Goal: Navigation & Orientation: Find specific page/section

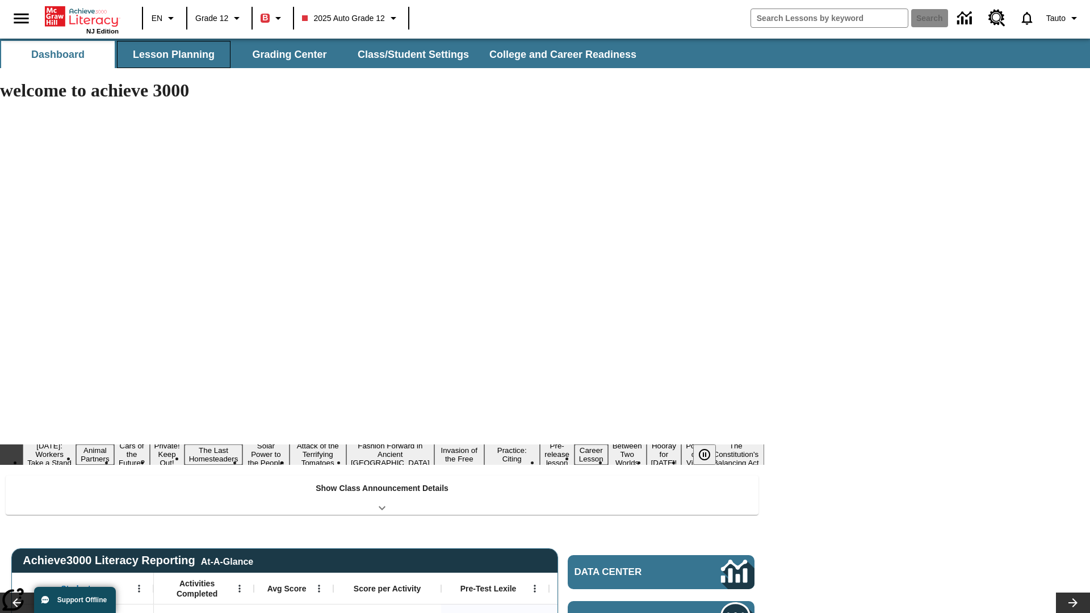
click at [174, 55] on button "Lesson Planning" at bounding box center [174, 54] width 114 height 27
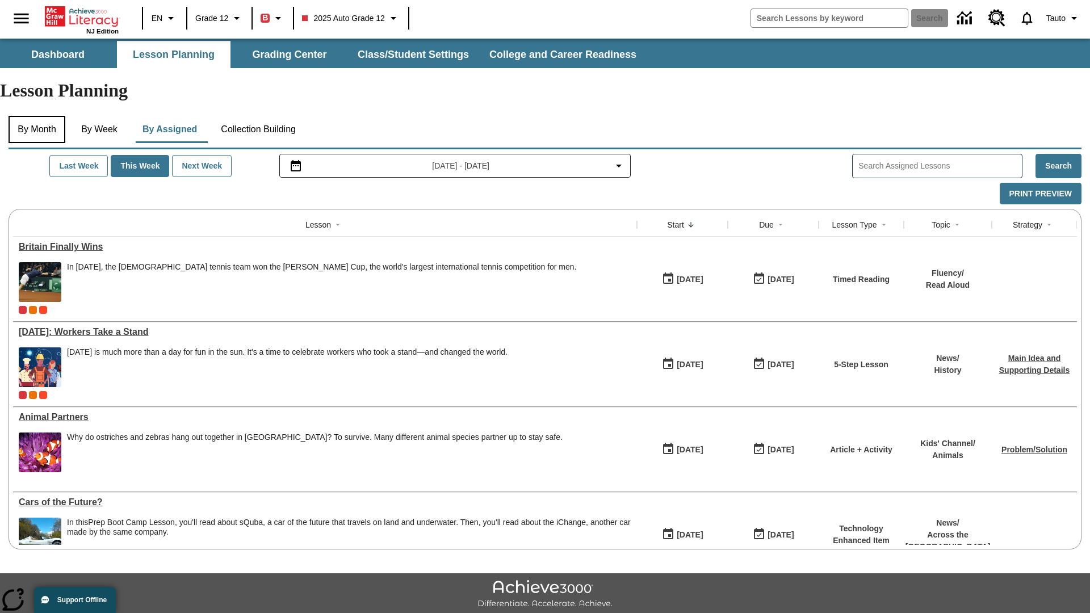
click at [38, 116] on button "By Month" at bounding box center [37, 129] width 57 height 27
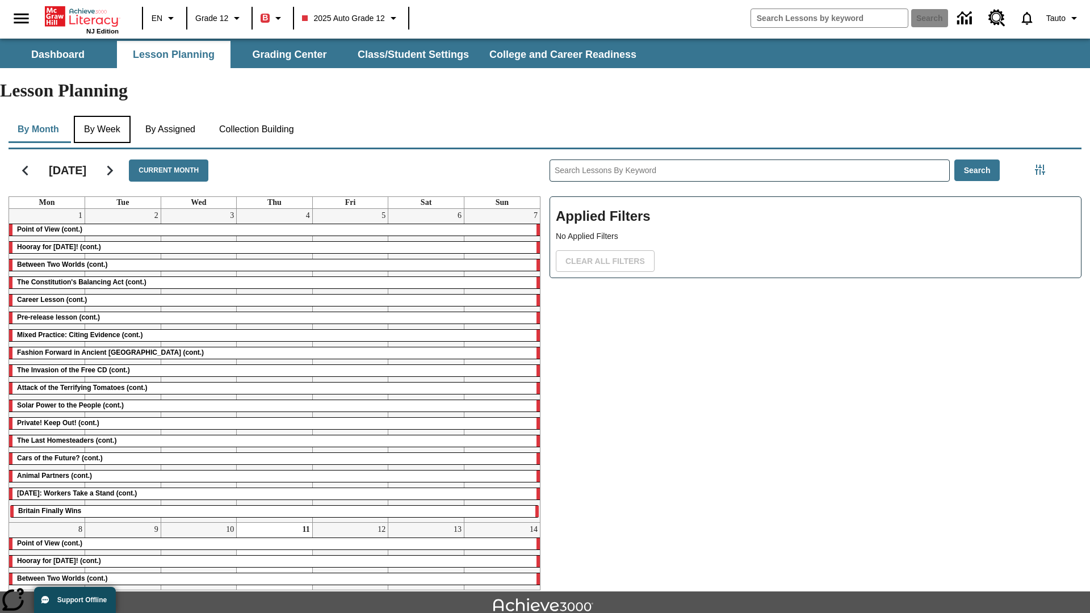
click at [105, 116] on button "By Week" at bounding box center [102, 129] width 57 height 27
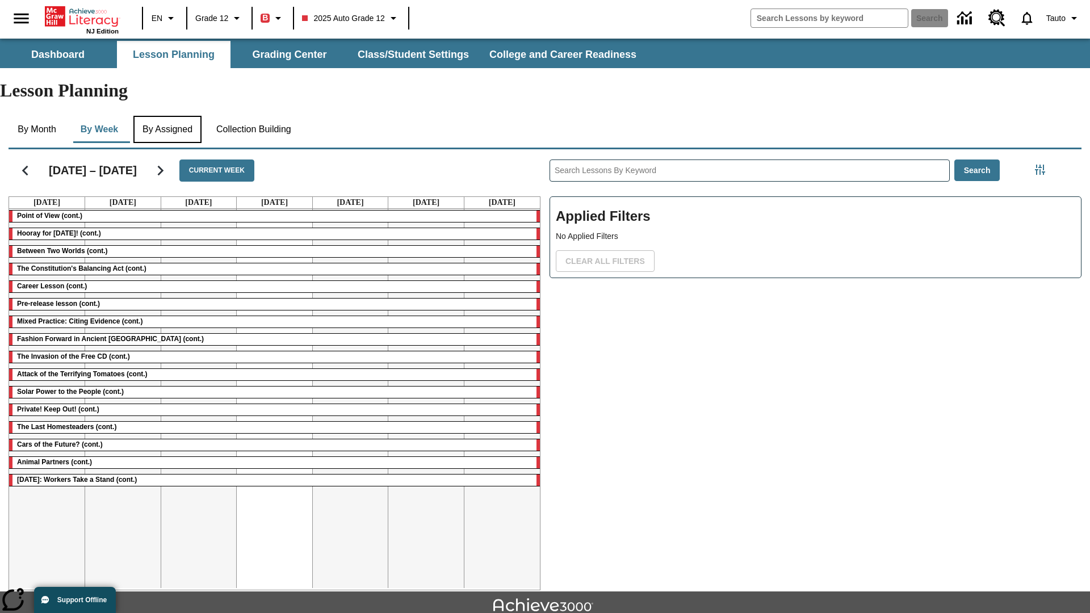
click at [170, 116] on button "By Assigned" at bounding box center [167, 129] width 68 height 27
